Goal: Task Accomplishment & Management: Manage account settings

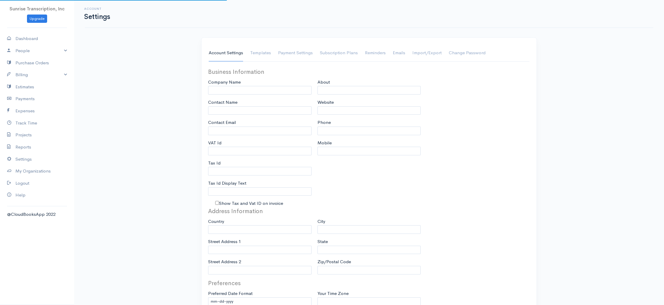
type input "Sunrise Transcription, Inc"
type input "[EMAIL_ADDRESS][DOMAIN_NAME]"
type input "Tax Id"
type input "Medical Transcription Service"
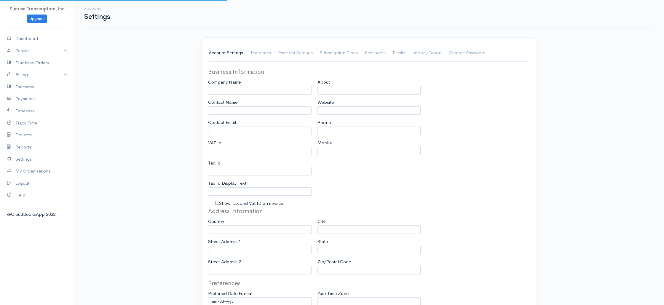
type input "[DOMAIN_NAME]"
type input "[PHONE_NUMBER]"
select select
type input "[STREET_ADDRESS]"
type input "[GEOGRAPHIC_DATA]"
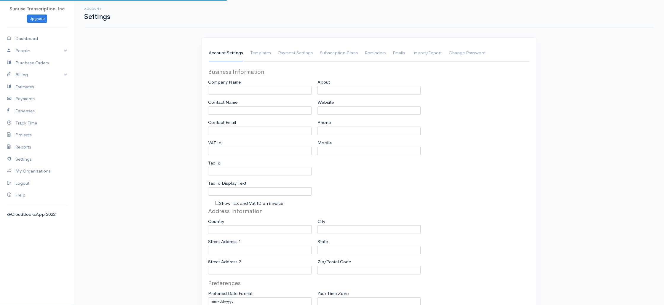
type input "[US_STATE]"
type input "33179-3899"
select select
type input "INVOICE"
type input "1333"
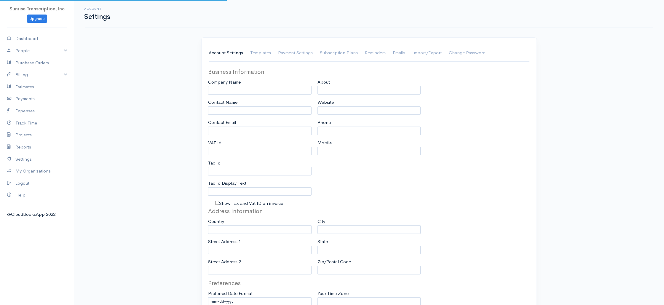
type input "103"
select select "3"
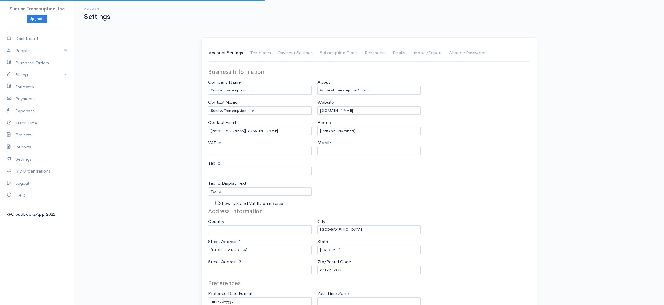
select select "[GEOGRAPHIC_DATA]"
select select "USD"
drag, startPoint x: 36, startPoint y: 73, endPoint x: 35, endPoint y: 78, distance: 4.4
click at [36, 73] on link "Billing" at bounding box center [37, 75] width 74 height 12
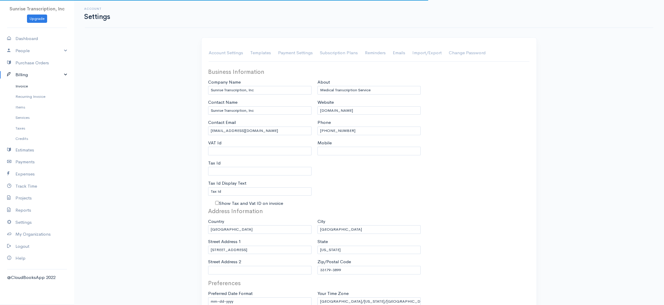
click at [31, 84] on link "Invoice" at bounding box center [37, 86] width 74 height 11
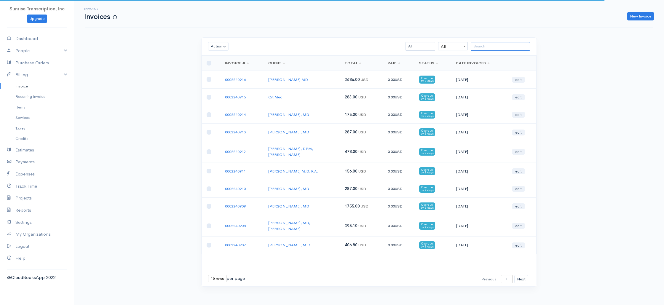
click at [488, 45] on input "search" at bounding box center [500, 46] width 59 height 9
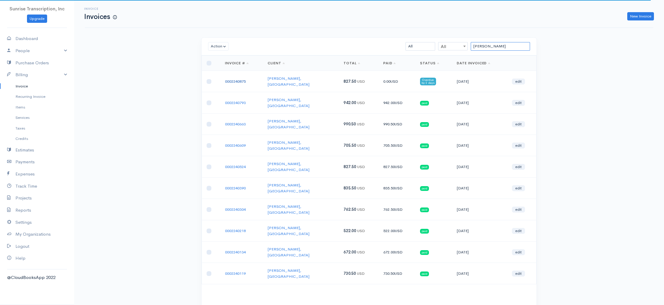
type input "[PERSON_NAME]"
click at [242, 79] on link "0002240875" at bounding box center [235, 81] width 21 height 5
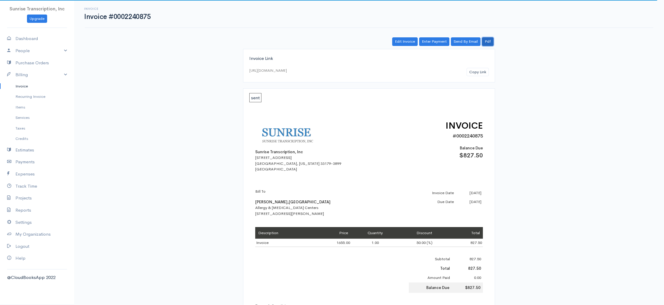
scroll to position [1, 0]
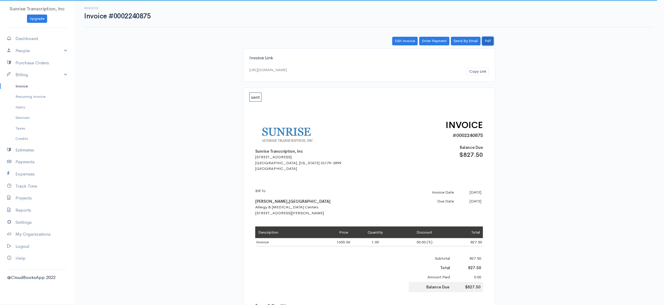
click at [490, 43] on link "Pdf" at bounding box center [488, 41] width 12 height 9
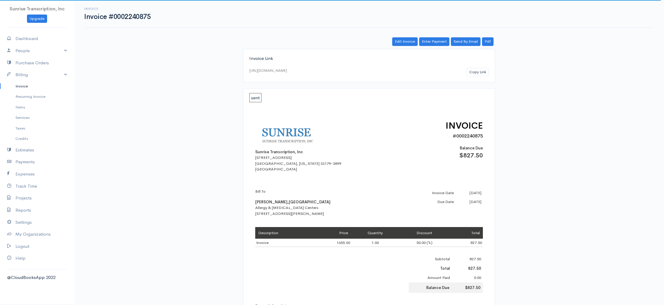
click at [25, 88] on link "Invoice" at bounding box center [37, 86] width 74 height 11
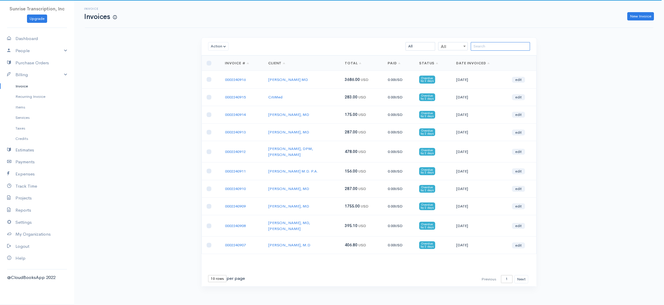
click at [517, 44] on input "search" at bounding box center [500, 46] width 59 height 9
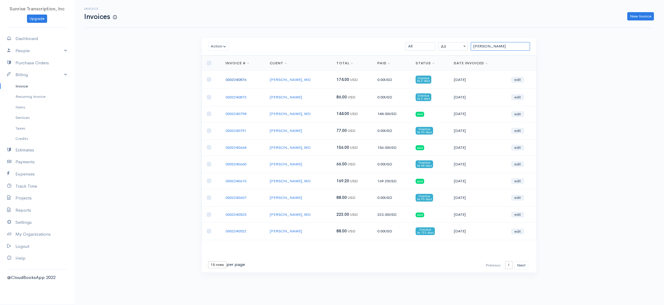
type input "[PERSON_NAME]"
click at [234, 79] on link "0002240876" at bounding box center [236, 79] width 21 height 5
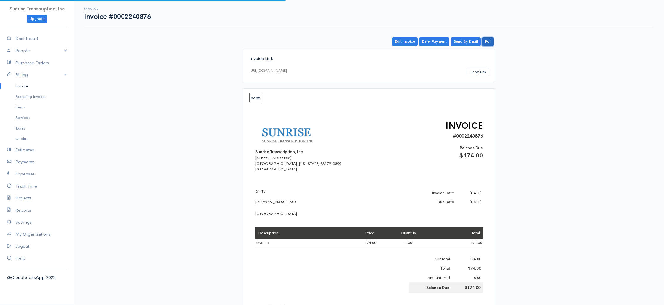
drag, startPoint x: 490, startPoint y: 40, endPoint x: 488, endPoint y: 51, distance: 10.8
click at [490, 40] on link "Pdf" at bounding box center [488, 41] width 12 height 9
click at [30, 87] on link "Invoice" at bounding box center [37, 86] width 74 height 11
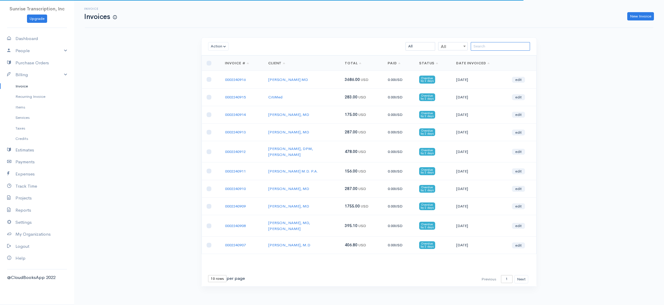
click at [482, 48] on input "search" at bounding box center [500, 46] width 59 height 9
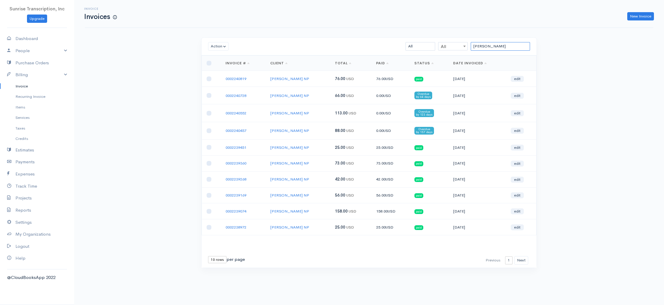
type input "[PERSON_NAME]"
click at [207, 130] on input "checkbox" at bounding box center [209, 130] width 5 height 5
checkbox input "true"
click at [209, 114] on input "checkbox" at bounding box center [209, 113] width 5 height 5
checkbox input "true"
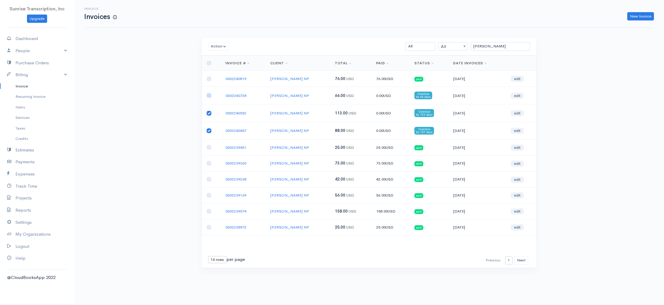
click at [207, 96] on input "checkbox" at bounding box center [209, 95] width 5 height 5
checkbox input "true"
click at [216, 46] on button "Action" at bounding box center [218, 46] width 20 height 9
click at [231, 119] on link "Enter Payment" at bounding box center [231, 120] width 47 height 10
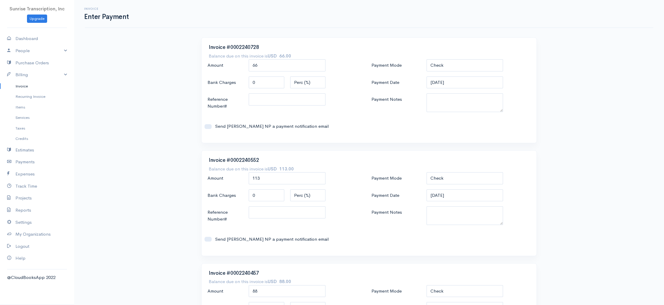
scroll to position [83, 0]
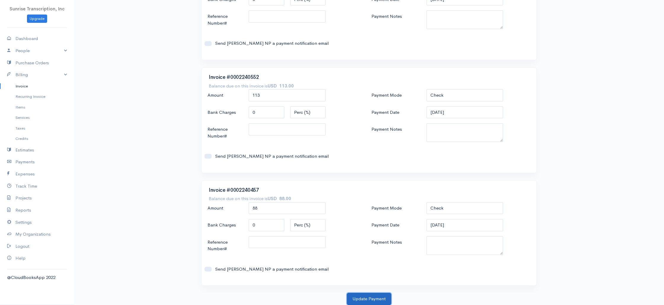
drag, startPoint x: 366, startPoint y: 298, endPoint x: 362, endPoint y: 296, distance: 4.4
click at [366, 298] on button "Update Payment" at bounding box center [369, 299] width 44 height 12
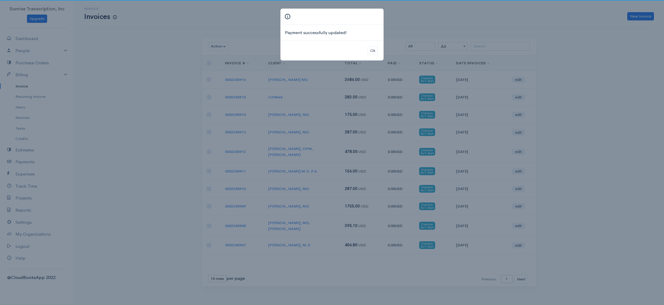
drag, startPoint x: 143, startPoint y: 88, endPoint x: 139, endPoint y: 88, distance: 4.5
click at [143, 88] on div "Payment successfully updated! Ok" at bounding box center [332, 152] width 664 height 305
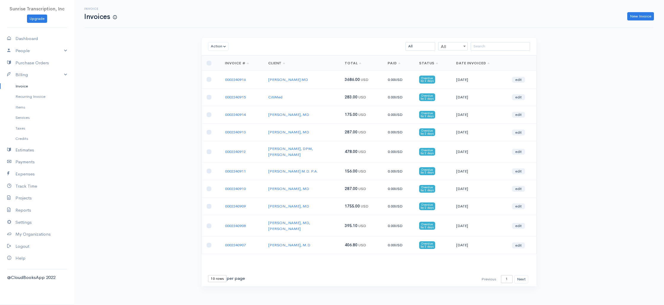
click at [26, 87] on link "Invoice" at bounding box center [37, 86] width 74 height 11
click at [644, 13] on link "New Invoice" at bounding box center [640, 16] width 27 height 9
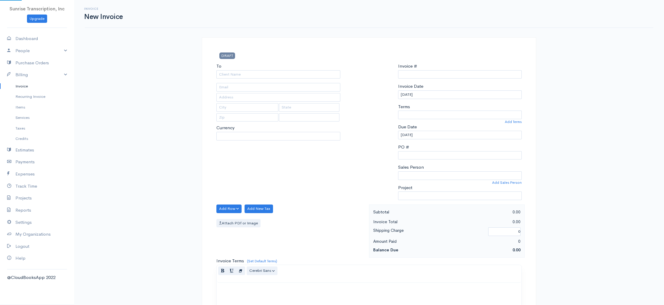
select select "USD"
select select "[GEOGRAPHIC_DATA]"
type input "0002240917"
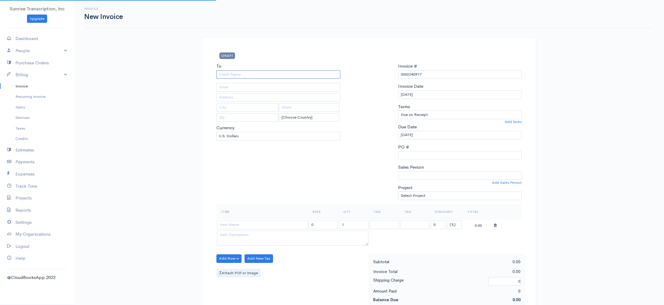
click at [289, 75] on input "To" at bounding box center [278, 74] width 124 height 9
type input "[PERSON_NAME] NP"
type input "[EMAIL_ADDRESS][DOMAIN_NAME]"
click at [260, 224] on input at bounding box center [262, 224] width 90 height 9
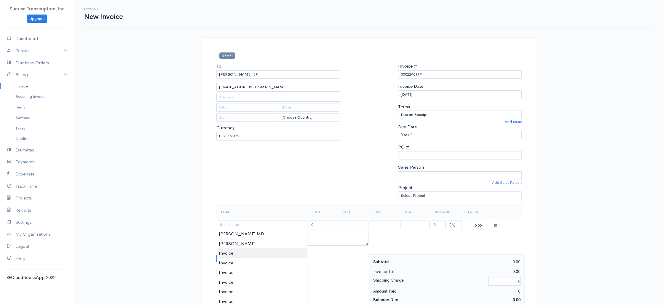
type input "Invoice"
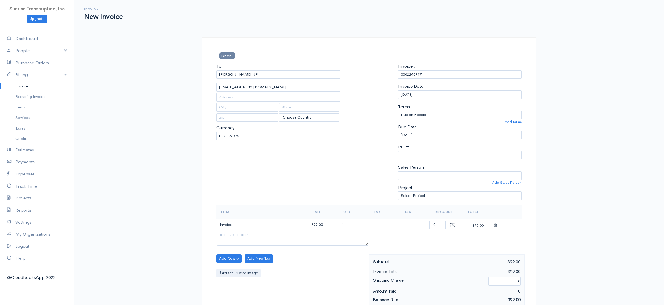
drag, startPoint x: 324, startPoint y: 225, endPoint x: 291, endPoint y: 223, distance: 32.7
click at [291, 223] on tr "Invoice 399.00 1 0 (%) Flat 399.00" at bounding box center [368, 225] width 305 height 12
click at [318, 189] on div "To [PERSON_NAME] NP [EMAIL_ADDRESS][DOMAIN_NAME] [Choose Country] [GEOGRAPHIC_D…" at bounding box center [278, 134] width 130 height 142
click at [321, 223] on input "89" at bounding box center [322, 224] width 29 height 9
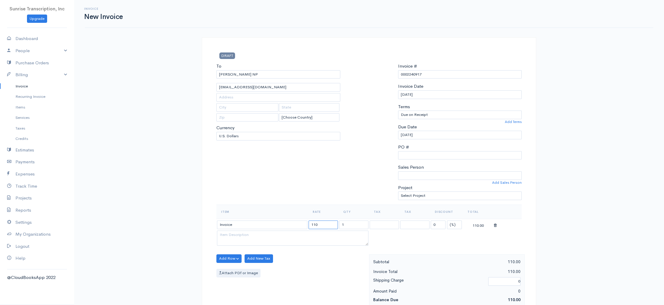
type input "110"
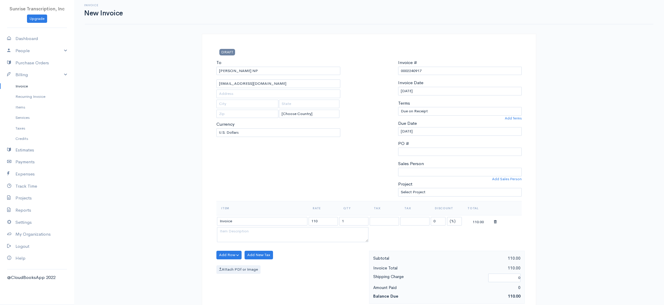
click at [323, 187] on div "To [PERSON_NAME] NP [EMAIL_ADDRESS][DOMAIN_NAME] [Choose Country] [GEOGRAPHIC_D…" at bounding box center [278, 130] width 130 height 142
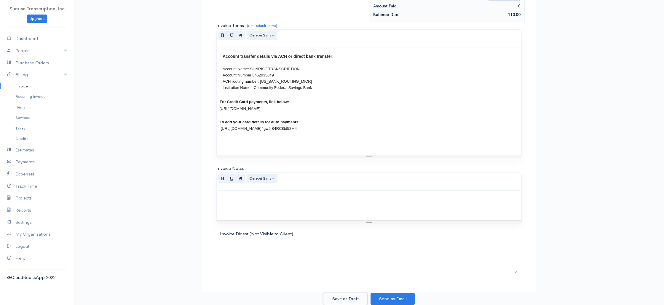
click at [351, 302] on button "Save as Draft" at bounding box center [345, 299] width 44 height 12
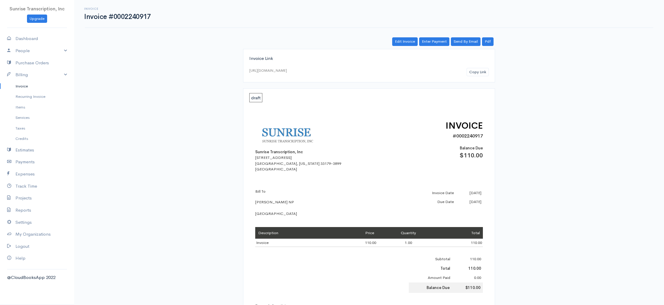
click at [31, 87] on link "Invoice" at bounding box center [37, 86] width 74 height 11
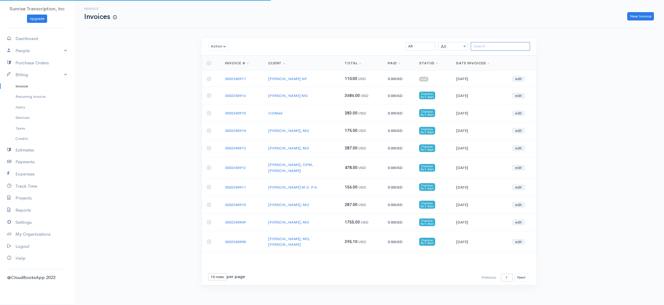
click at [498, 47] on input "search" at bounding box center [500, 46] width 59 height 9
click at [515, 45] on input "search" at bounding box center [500, 46] width 59 height 9
click at [519, 78] on link "edit" at bounding box center [518, 79] width 13 height 6
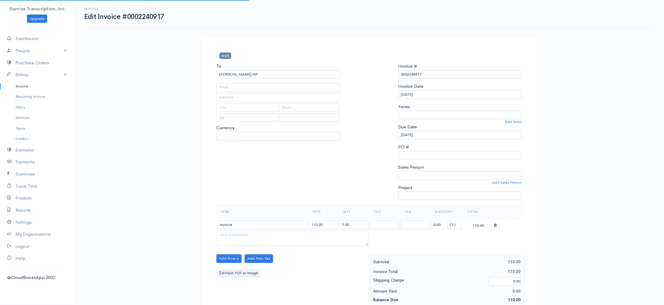
type input "[EMAIL_ADDRESS][DOMAIN_NAME]"
select select "0"
select select
select select "[GEOGRAPHIC_DATA]"
select select "USD"
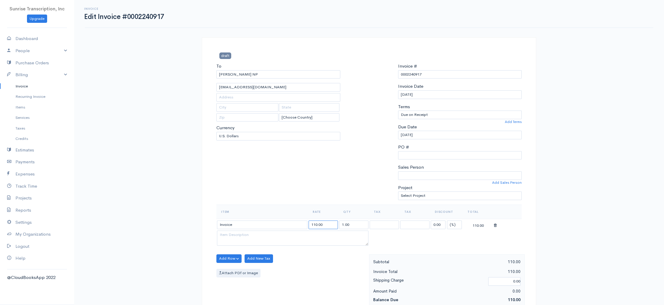
drag, startPoint x: 327, startPoint y: 225, endPoint x: 293, endPoint y: 224, distance: 34.1
click at [293, 224] on tr "Invoice 110.00 1.00 0.00 (%) Flat 110.00" at bounding box center [368, 225] width 305 height 12
type input "77"
click at [298, 199] on div "To [PERSON_NAME] NP [EMAIL_ADDRESS][DOMAIN_NAME] [Choose Country] [GEOGRAPHIC_D…" at bounding box center [278, 134] width 130 height 142
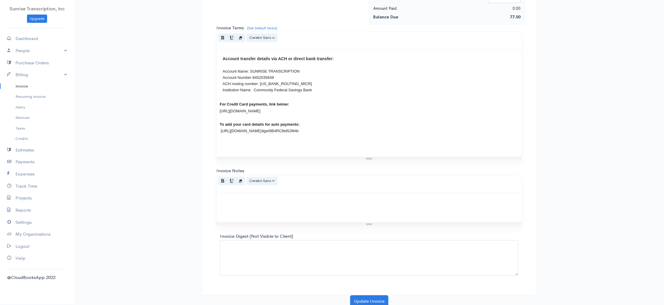
scroll to position [285, 0]
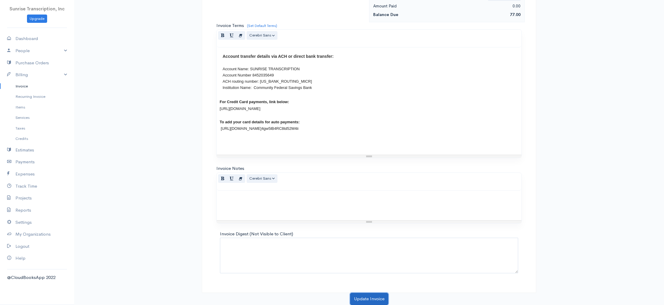
click at [366, 297] on button "Update Invoice" at bounding box center [369, 299] width 38 height 12
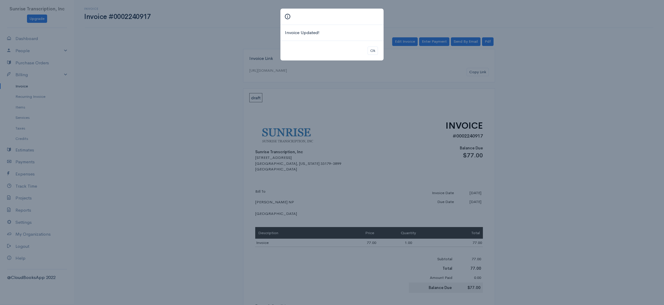
click at [105, 86] on div "Invoice Updated! Ok" at bounding box center [332, 152] width 664 height 305
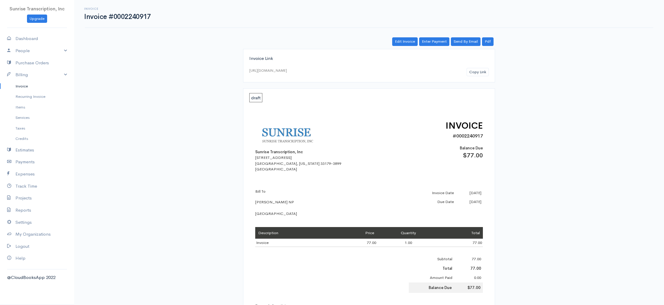
click at [24, 88] on link "Invoice" at bounding box center [37, 86] width 74 height 11
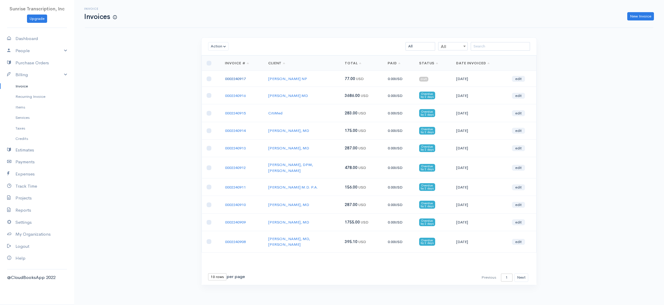
click at [228, 79] on link "0002240917" at bounding box center [235, 78] width 21 height 5
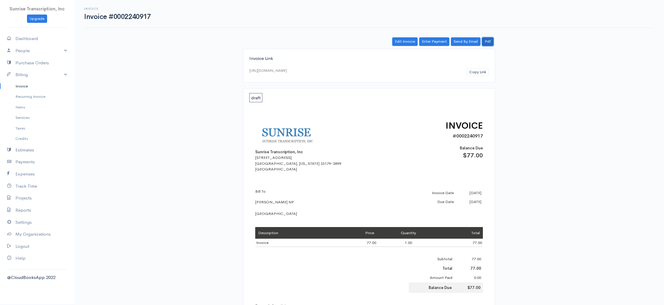
click at [490, 41] on link "Pdf" at bounding box center [488, 41] width 12 height 9
drag, startPoint x: 33, startPoint y: 82, endPoint x: 37, endPoint y: 83, distance: 3.7
click at [33, 82] on link "Invoice" at bounding box center [37, 86] width 74 height 11
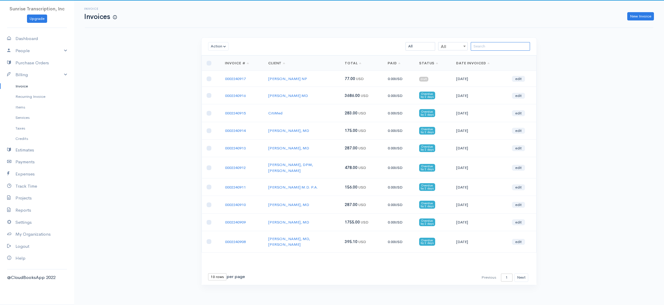
click at [512, 45] on input "search" at bounding box center [500, 46] width 59 height 9
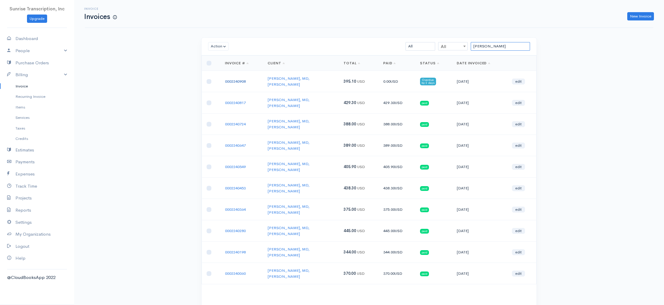
type input "[PERSON_NAME]"
click at [242, 79] on link "0002240908" at bounding box center [235, 81] width 21 height 5
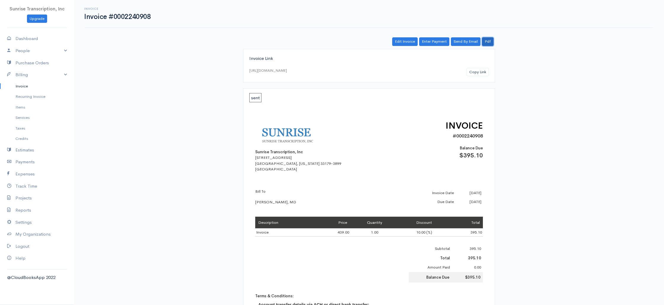
click at [489, 42] on link "Pdf" at bounding box center [488, 41] width 12 height 9
click at [30, 87] on link "Invoice" at bounding box center [37, 86] width 74 height 11
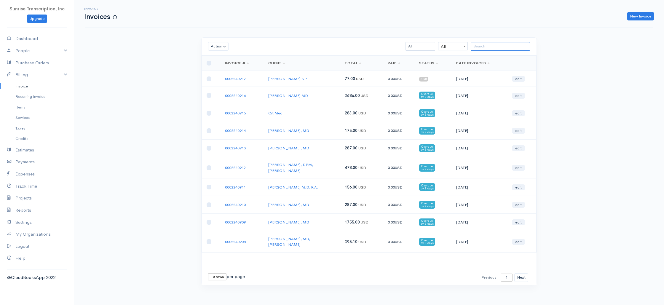
click at [507, 47] on input "search" at bounding box center [500, 46] width 59 height 9
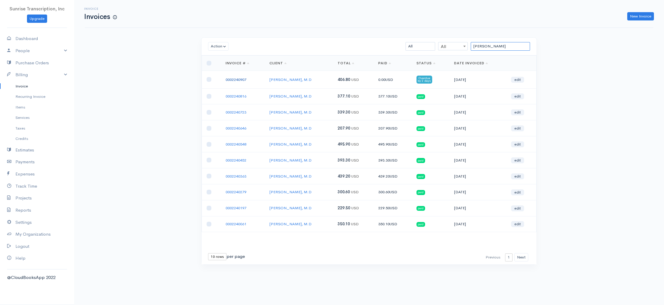
type input "[PERSON_NAME]"
click at [229, 80] on link "0002240907" at bounding box center [236, 79] width 21 height 5
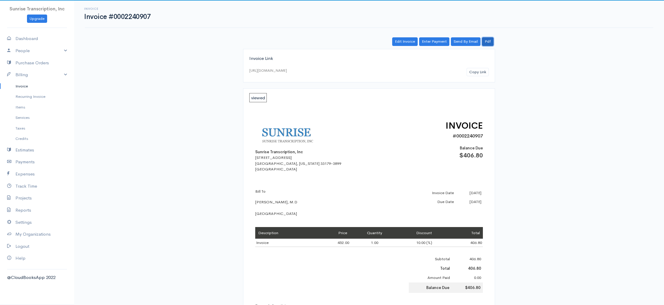
click at [487, 43] on link "Pdf" at bounding box center [488, 41] width 12 height 9
